Goal: Information Seeking & Learning: Learn about a topic

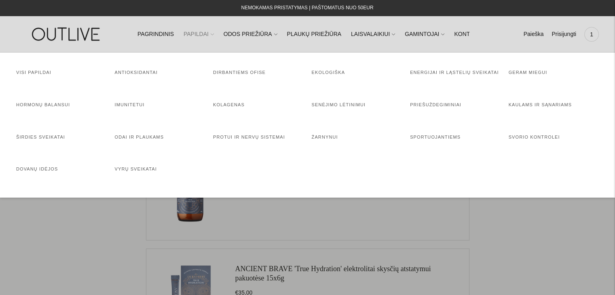
click at [194, 34] on link "PAPILDAI" at bounding box center [198, 34] width 30 height 18
click at [253, 136] on link "Protui ir nervų sistemai" at bounding box center [249, 137] width 72 height 5
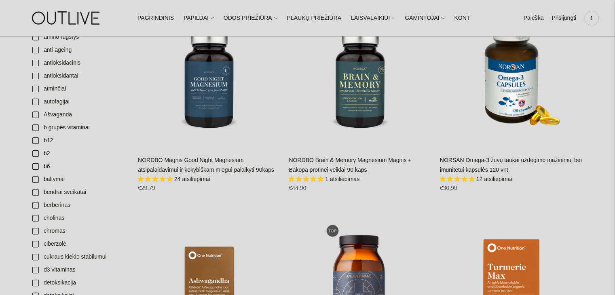
scroll to position [162, 0]
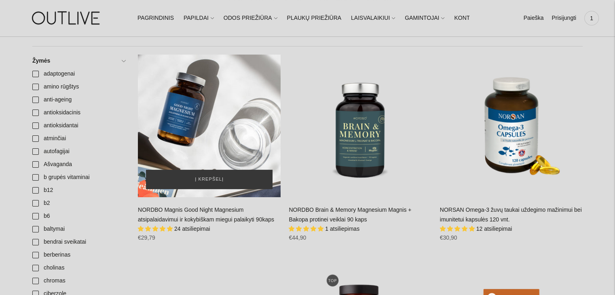
click at [217, 142] on div "NORDBO Magnis Good Night Magnesium atsipalaidavimui ir kokybiškam miegui palaik…" at bounding box center [209, 126] width 143 height 143
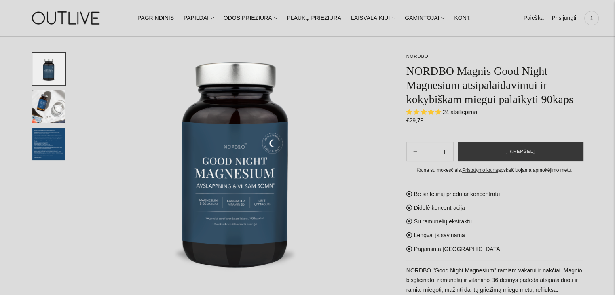
scroll to position [40, 0]
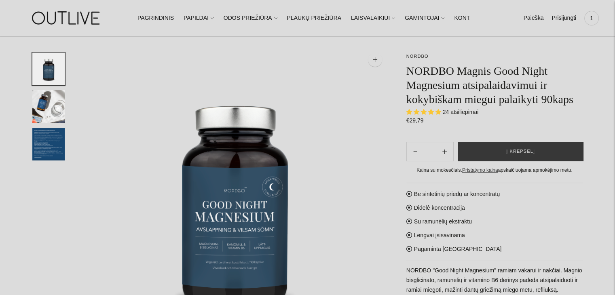
click at [51, 106] on img "Translation missing: en.general.accessibility.image_thumbail" at bounding box center [48, 106] width 32 height 33
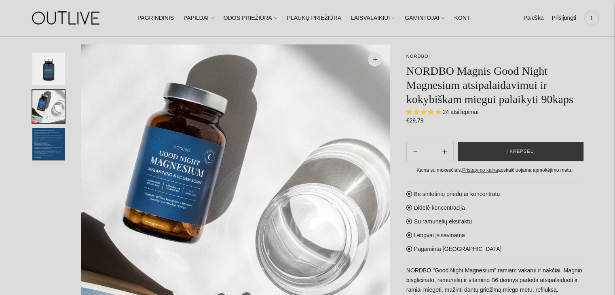
click at [53, 140] on img "Translation missing: en.general.accessibility.image_thumbail" at bounding box center [48, 144] width 32 height 33
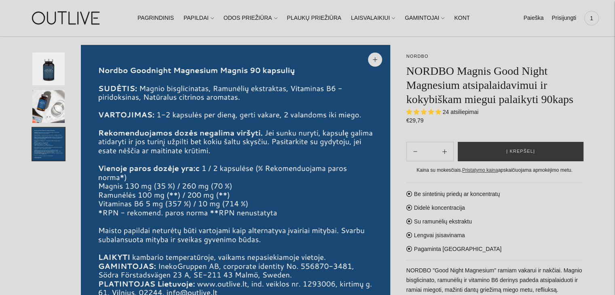
click at [53, 112] on img "Translation missing: en.general.accessibility.image_thumbail" at bounding box center [48, 106] width 32 height 33
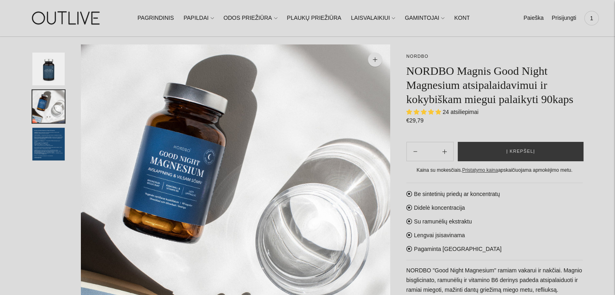
click at [45, 72] on img "Translation missing: en.general.accessibility.image_thumbail" at bounding box center [48, 69] width 32 height 33
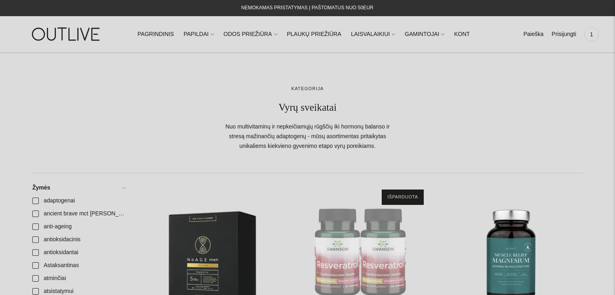
scroll to position [129, 0]
